Goal: Task Accomplishment & Management: Use online tool/utility

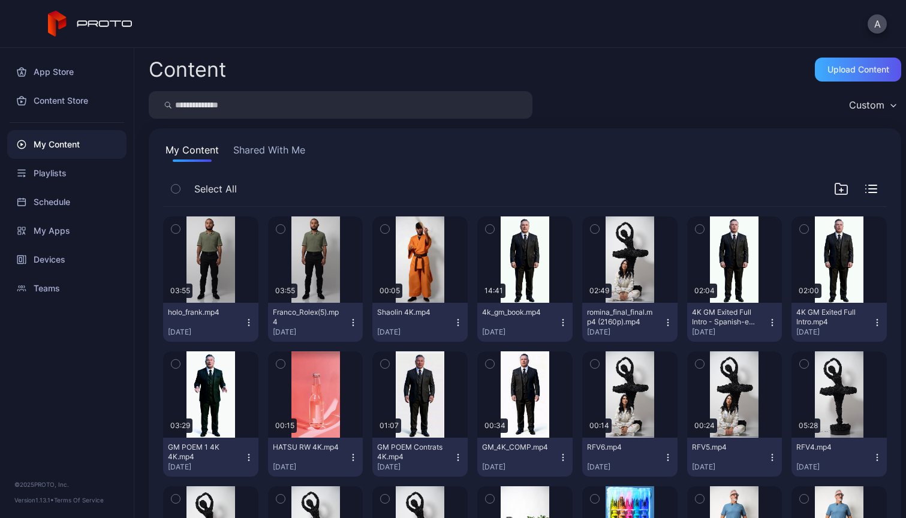
click at [827, 68] on div "Upload Content" at bounding box center [858, 70] width 62 height 10
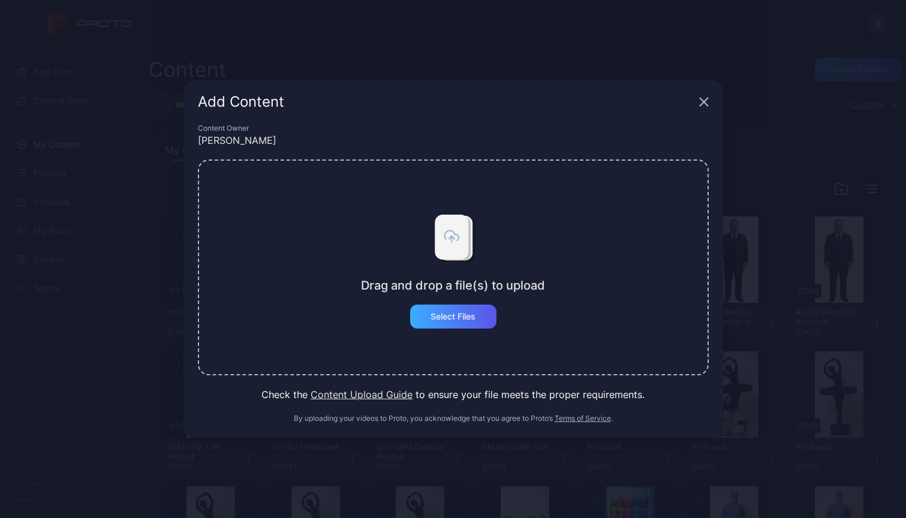
click at [460, 312] on div "Select Files" at bounding box center [452, 317] width 45 height 10
click at [436, 310] on div "Select Files" at bounding box center [453, 316] width 86 height 24
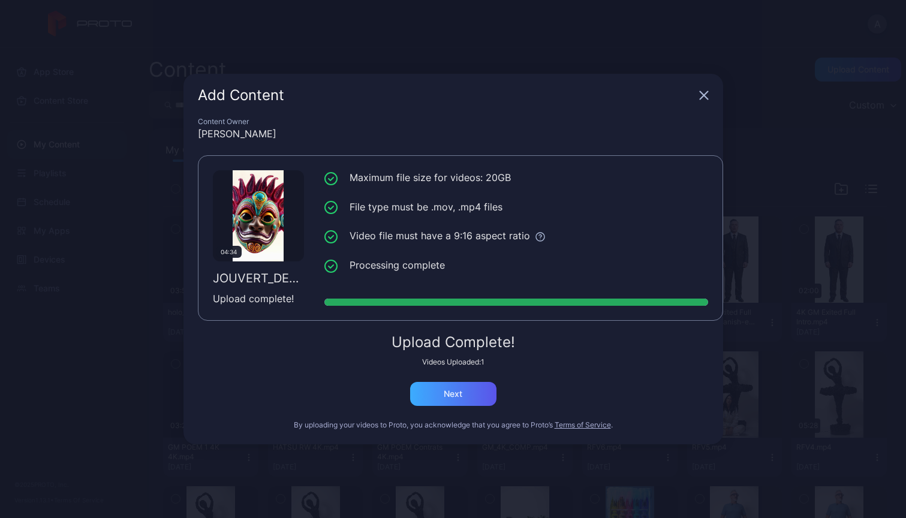
click at [442, 394] on div "Next" at bounding box center [453, 394] width 86 height 24
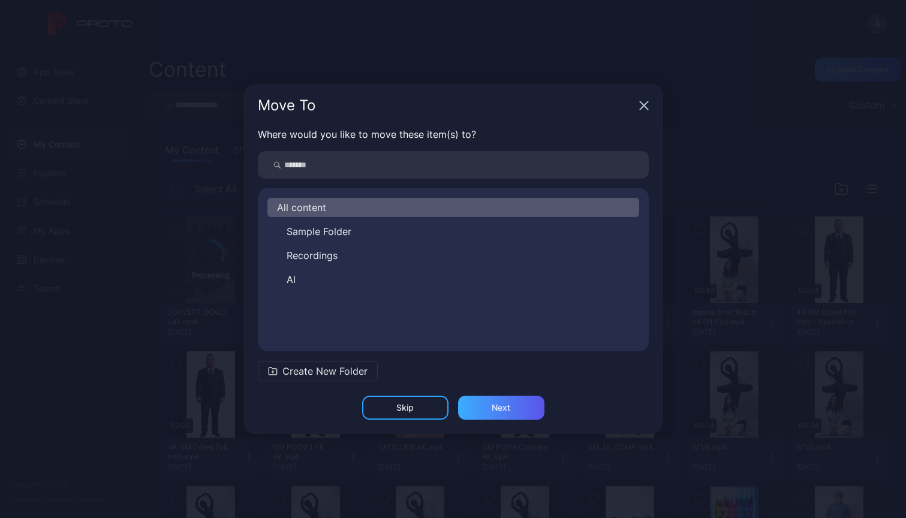
click at [490, 406] on div "Next" at bounding box center [501, 408] width 86 height 24
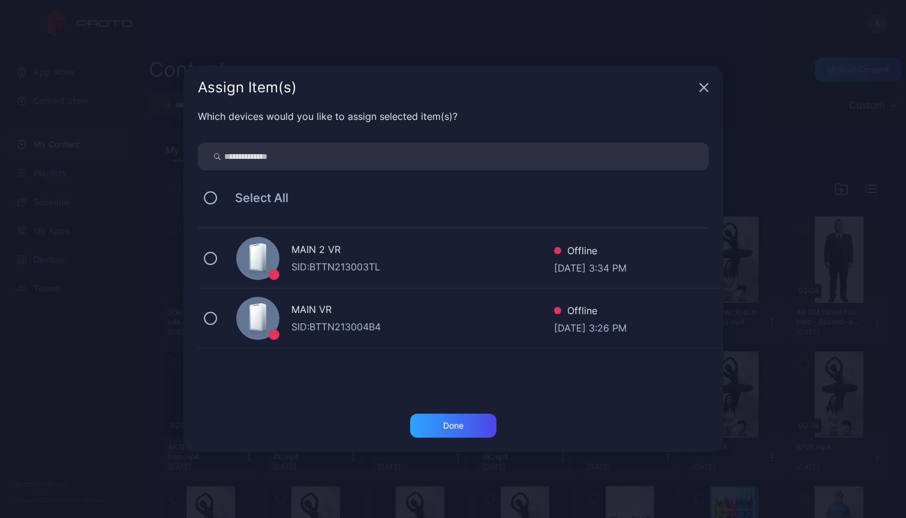
click at [334, 315] on div "MAIN VR" at bounding box center [422, 310] width 263 height 17
click at [463, 421] on div "Done" at bounding box center [453, 426] width 20 height 10
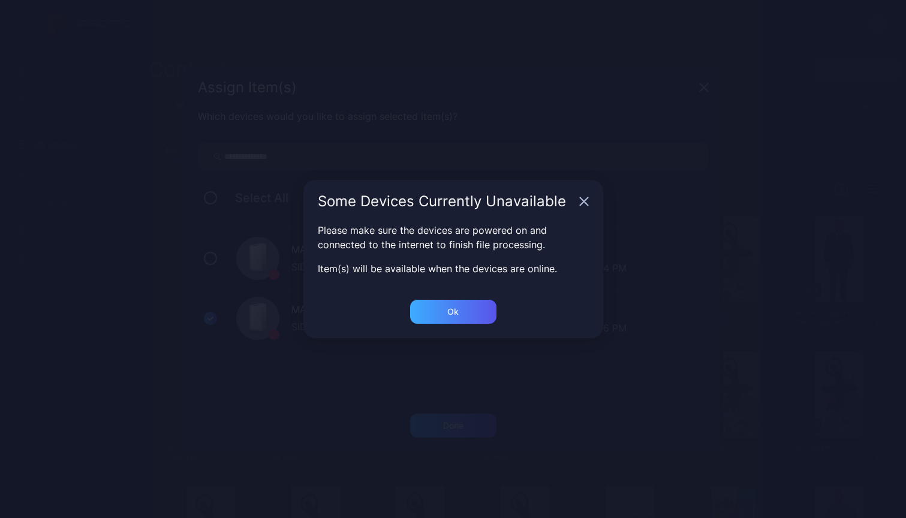
click at [446, 317] on div "Ok" at bounding box center [453, 312] width 86 height 24
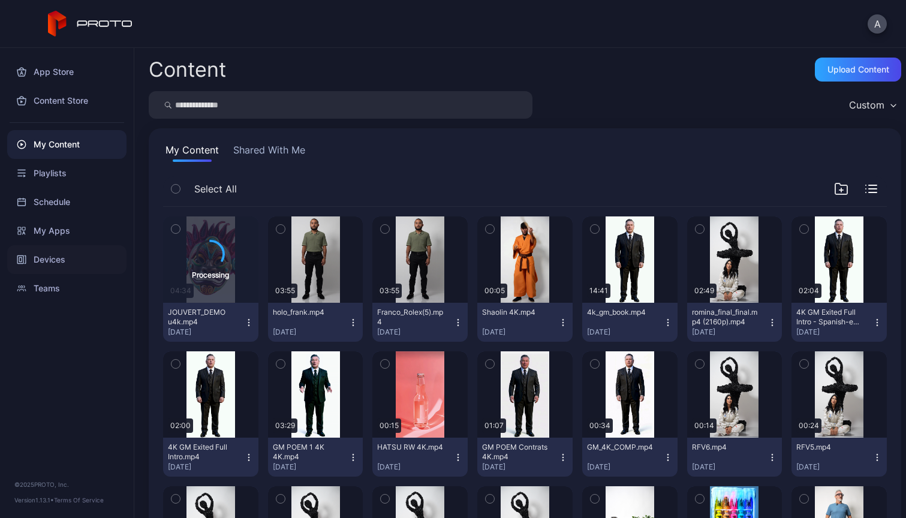
click at [55, 261] on div "Devices" at bounding box center [66, 259] width 119 height 29
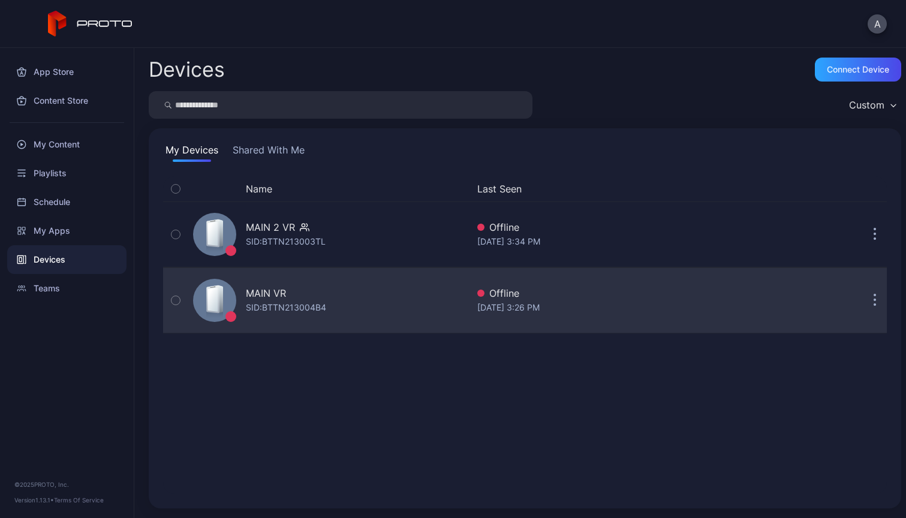
click at [257, 303] on div "SID: BTTN213004B4" at bounding box center [286, 307] width 80 height 14
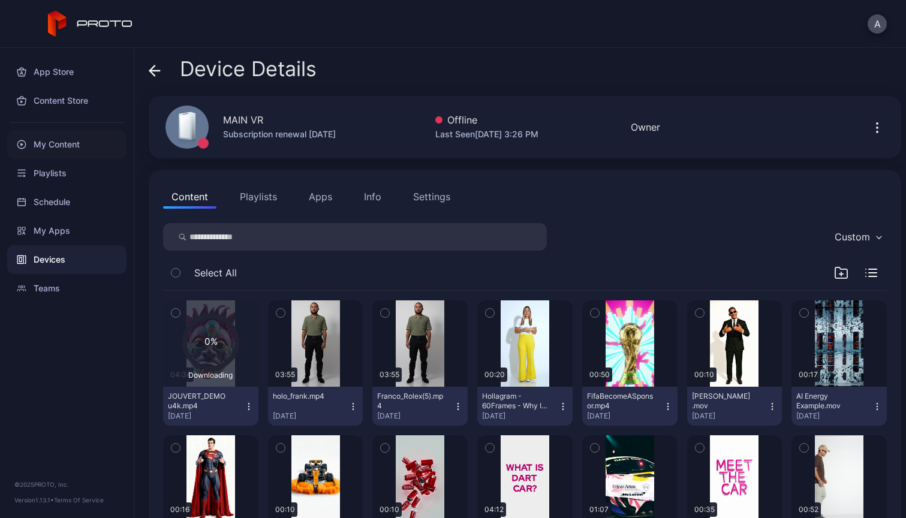
click at [44, 148] on div "My Content" at bounding box center [66, 144] width 119 height 29
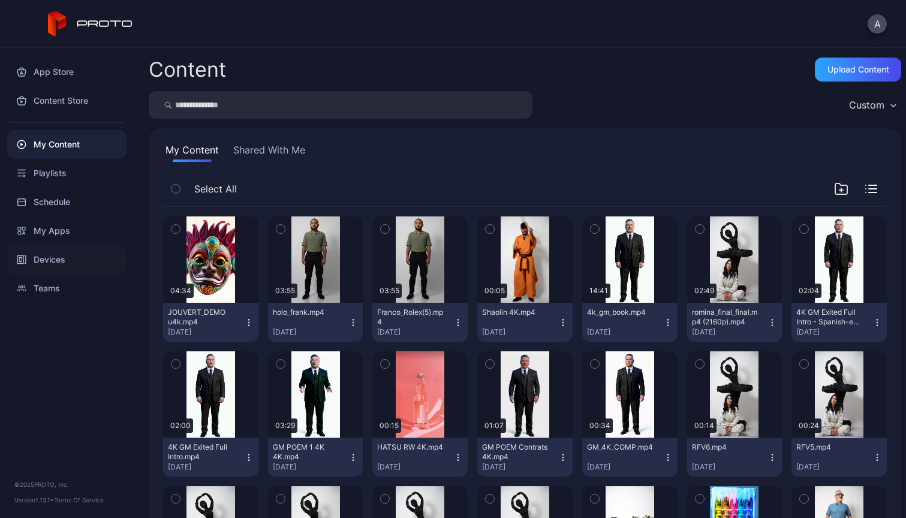
click at [24, 264] on icon at bounding box center [22, 260] width 10 height 10
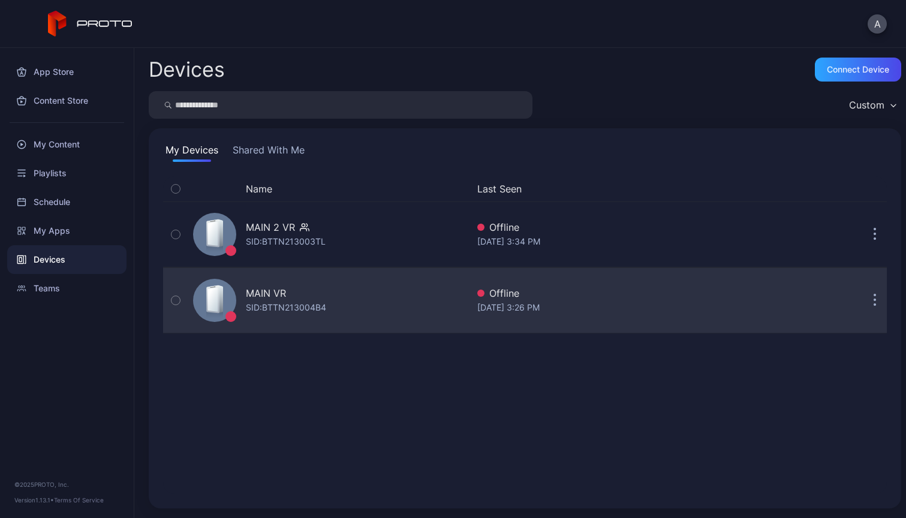
click at [304, 306] on div "SID: BTTN213004B4" at bounding box center [286, 307] width 80 height 14
